Goal: Task Accomplishment & Management: Manage account settings

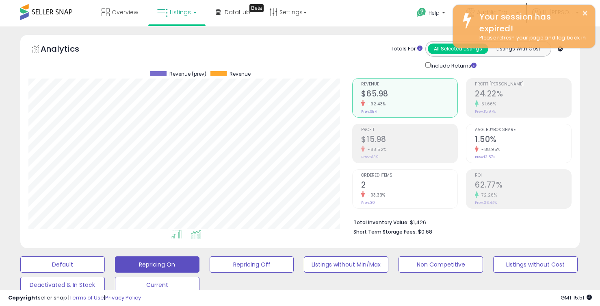
scroll to position [167, 324]
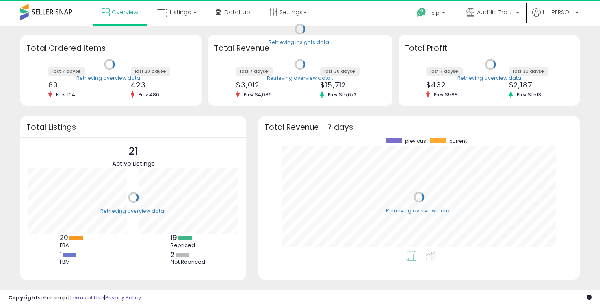
scroll to position [113, 305]
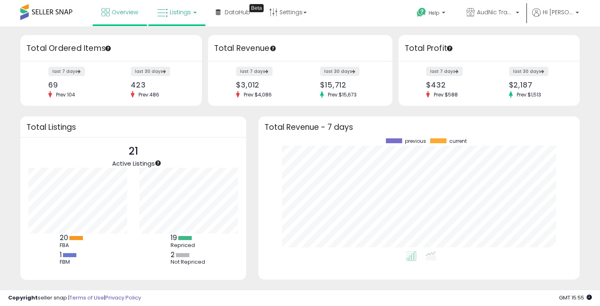
click at [178, 10] on span "Listings" at bounding box center [180, 12] width 21 height 8
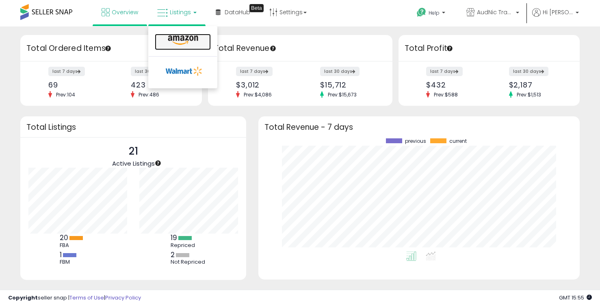
click at [187, 39] on icon at bounding box center [182, 40] width 35 height 11
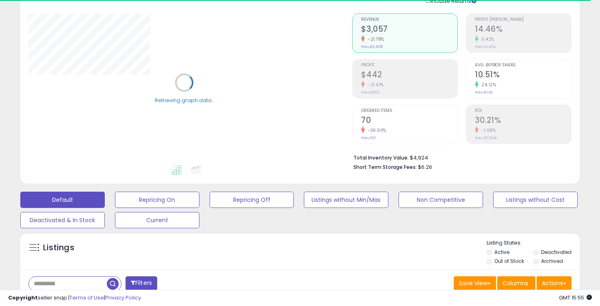
scroll to position [81, 0]
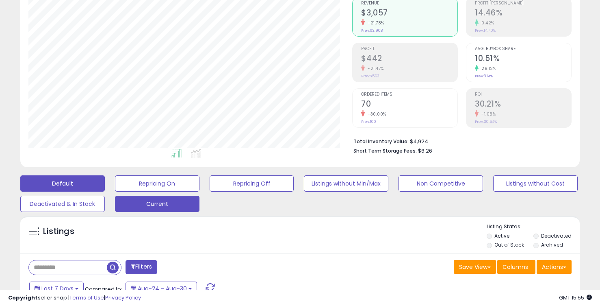
click at [167, 204] on button "Current" at bounding box center [157, 203] width 85 height 16
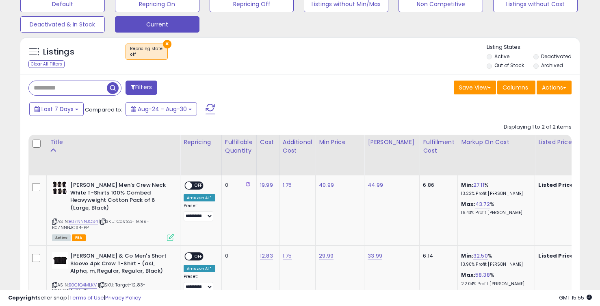
scroll to position [250, 0]
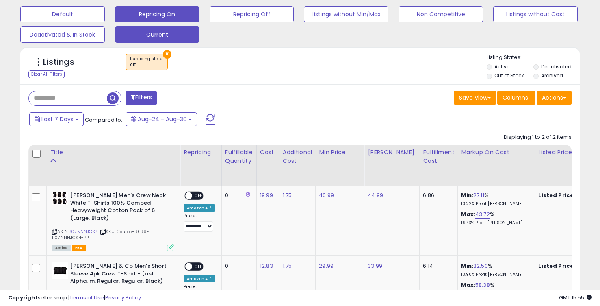
click at [171, 18] on button "Repricing On" at bounding box center [157, 14] width 85 height 16
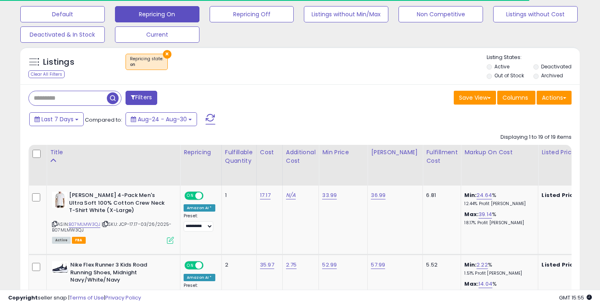
scroll to position [167, 324]
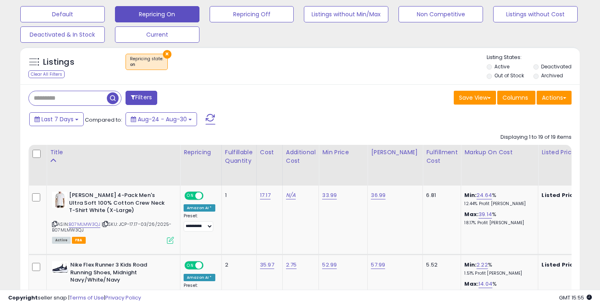
click at [85, 98] on input "text" at bounding box center [68, 98] width 78 height 14
type input "****"
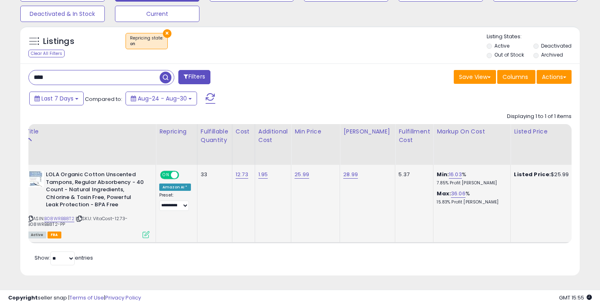
scroll to position [0, 26]
click at [299, 173] on link "25.99" at bounding box center [300, 174] width 15 height 8
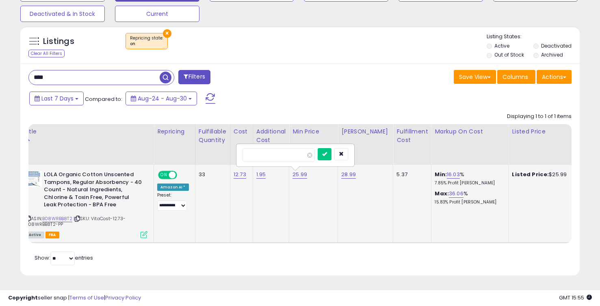
type input "*****"
click button "submit" at bounding box center [325, 154] width 14 height 12
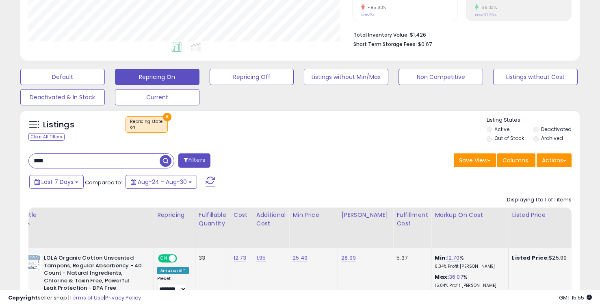
scroll to position [0, 0]
